Goal: Information Seeking & Learning: Understand process/instructions

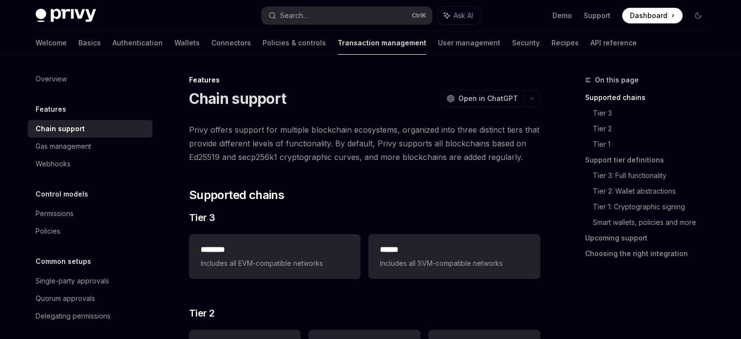
type textarea "*"
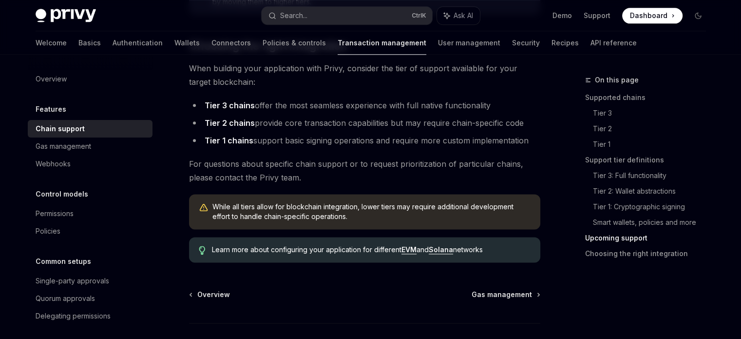
scroll to position [1240, 0]
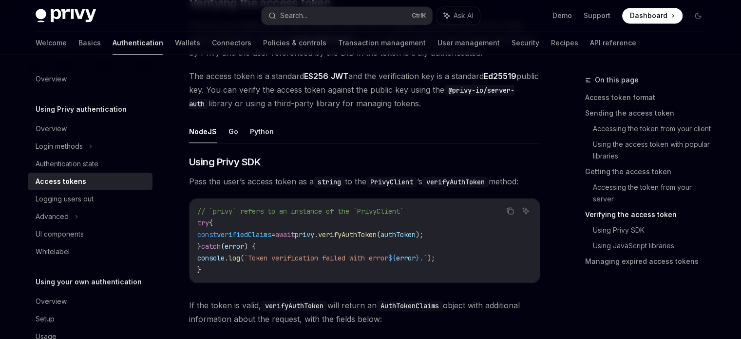
scroll to position [1464, 0]
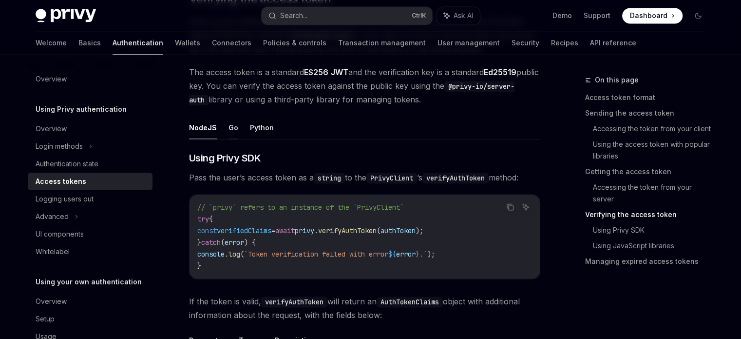
click at [233, 132] on button "Go" at bounding box center [234, 127] width 10 height 23
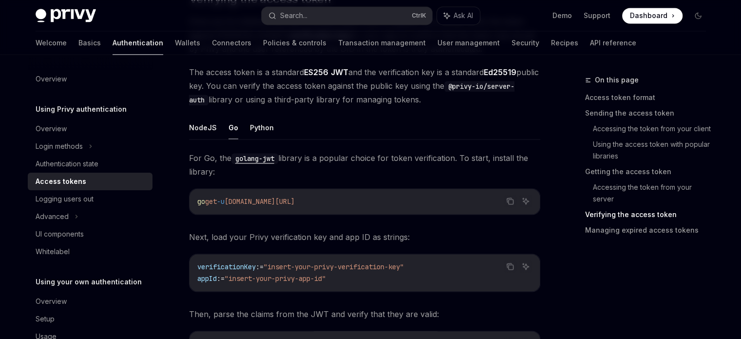
click at [548, 269] on div "**********" at bounding box center [371, 1] width 686 height 2822
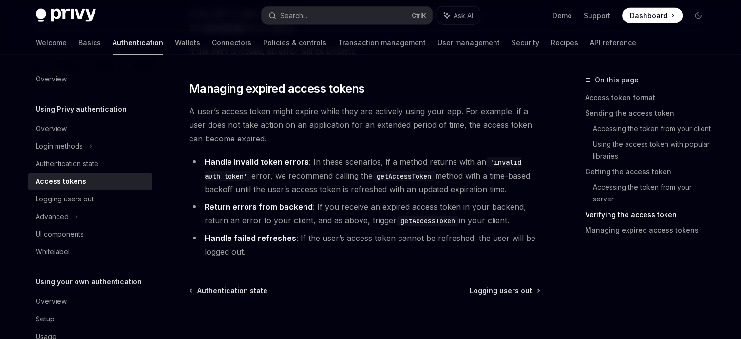
scroll to position [2474, 0]
click at [413, 216] on code "getAccessToken" at bounding box center [428, 219] width 62 height 11
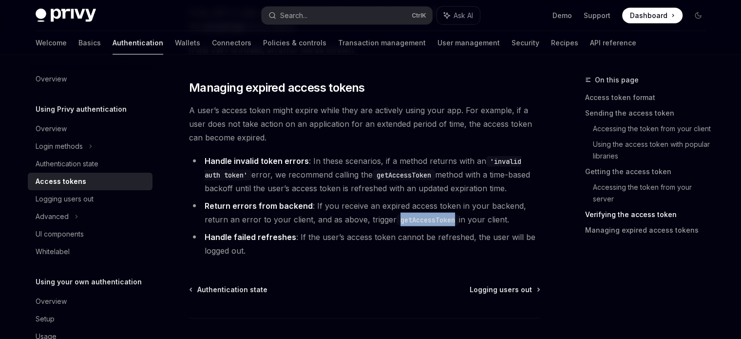
click at [413, 216] on code "getAccessToken" at bounding box center [428, 219] width 62 height 11
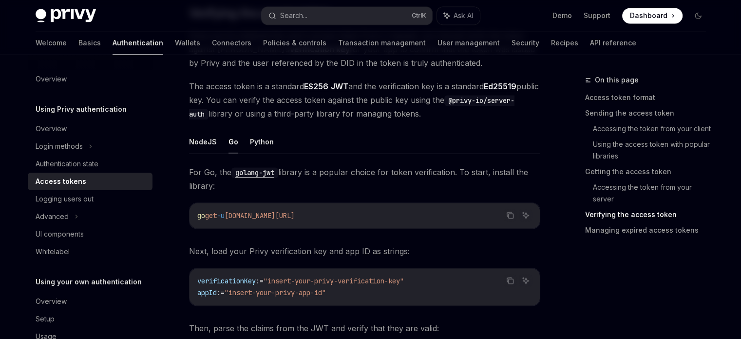
scroll to position [1449, 0]
click at [209, 141] on button "NodeJS" at bounding box center [203, 142] width 28 height 23
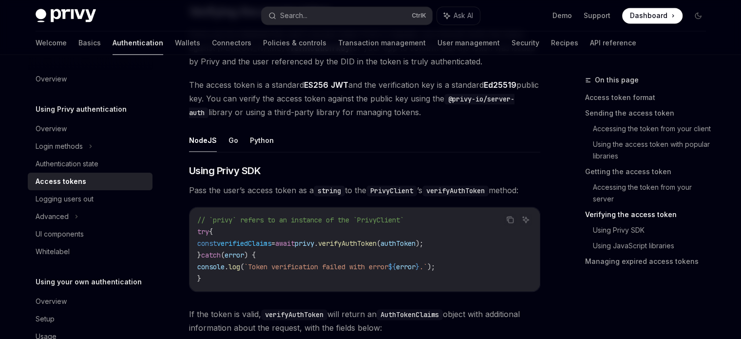
scroll to position [1453, 0]
click at [231, 137] on button "Go" at bounding box center [234, 139] width 10 height 23
type textarea "*"
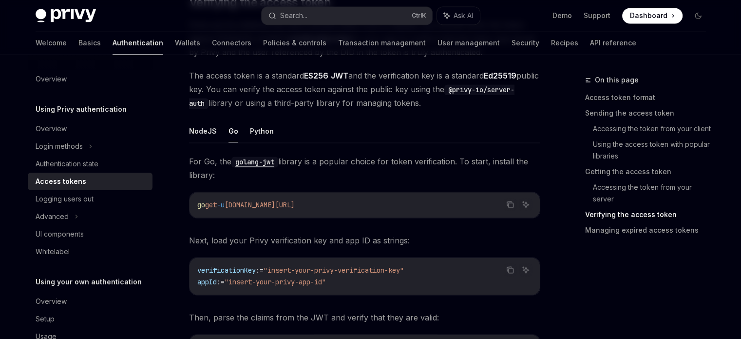
scroll to position [1460, 0]
click at [347, 179] on span "For Go, the golang-jwt library is a popular choice for token verification. To s…" at bounding box center [364, 168] width 351 height 27
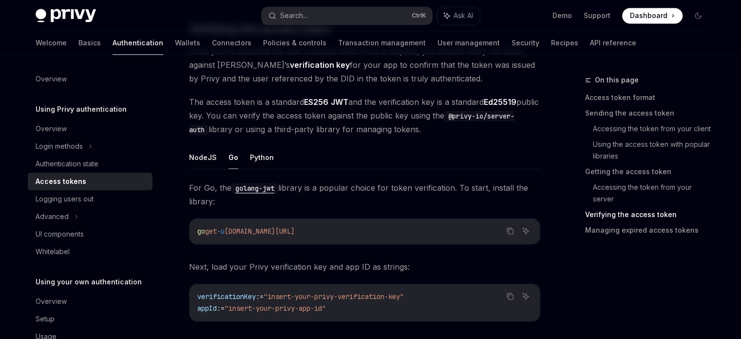
scroll to position [1434, 0]
